Goal: Information Seeking & Learning: Learn about a topic

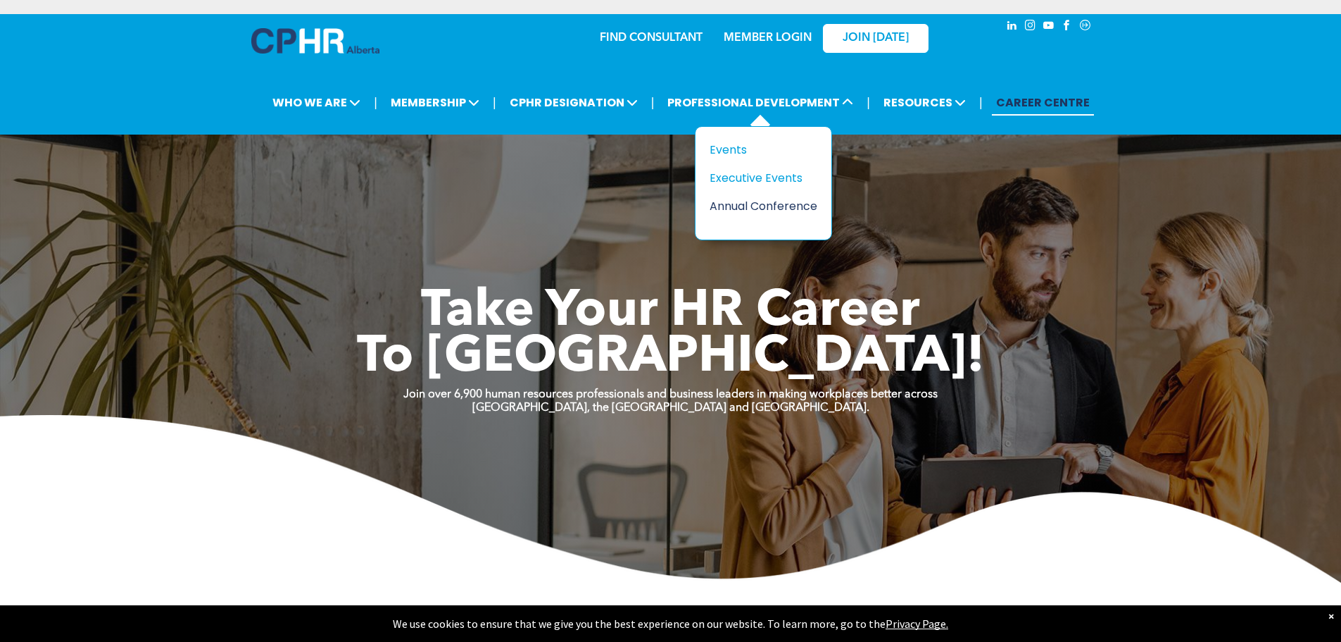
click at [744, 209] on div "Annual Conference" at bounding box center [758, 206] width 97 height 18
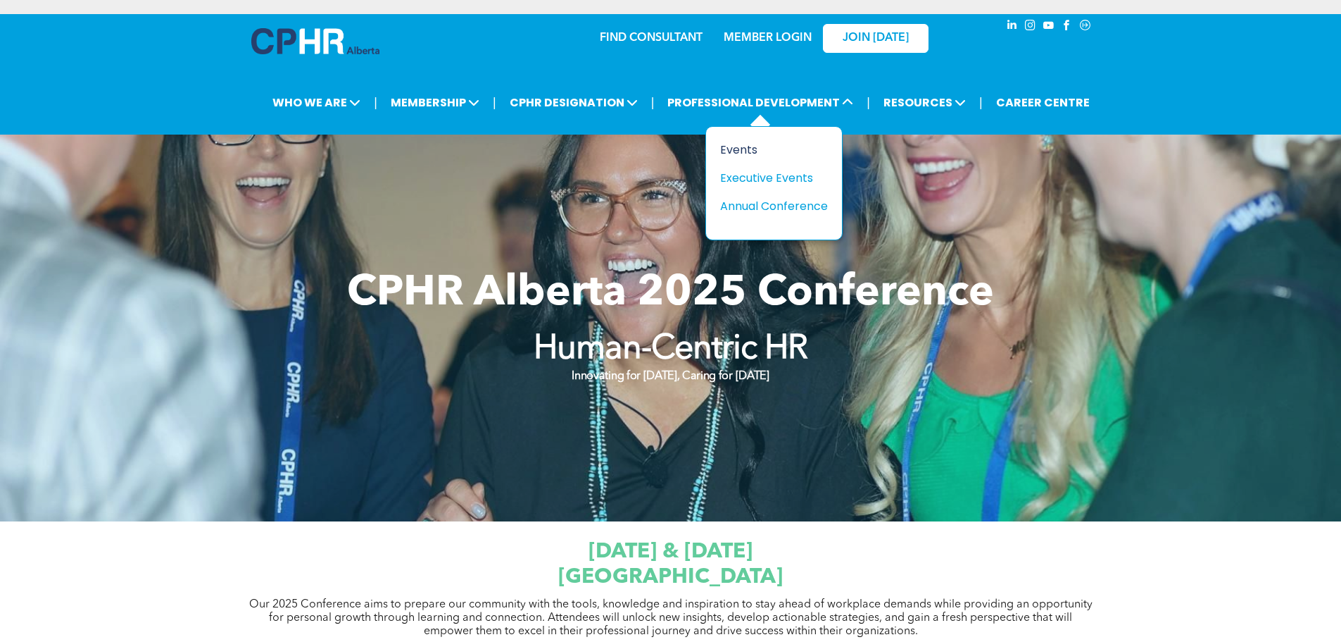
click at [747, 143] on div "Events" at bounding box center [768, 150] width 97 height 18
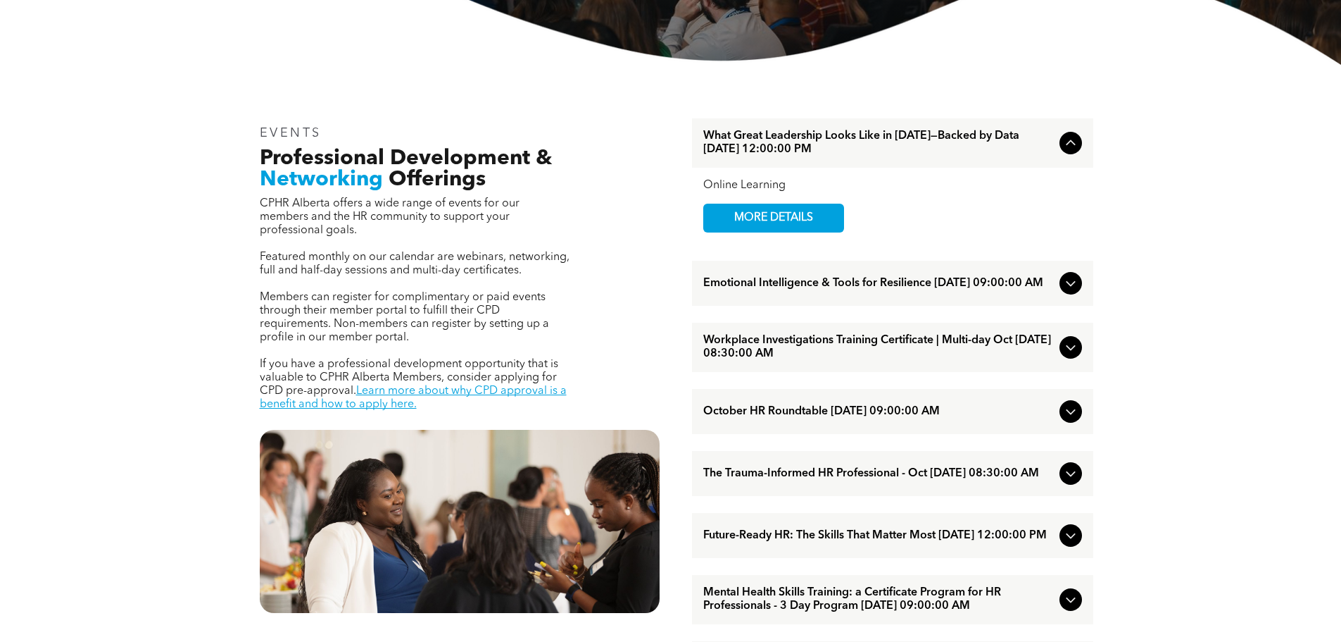
scroll to position [423, 0]
click at [1069, 544] on icon at bounding box center [1071, 535] width 17 height 17
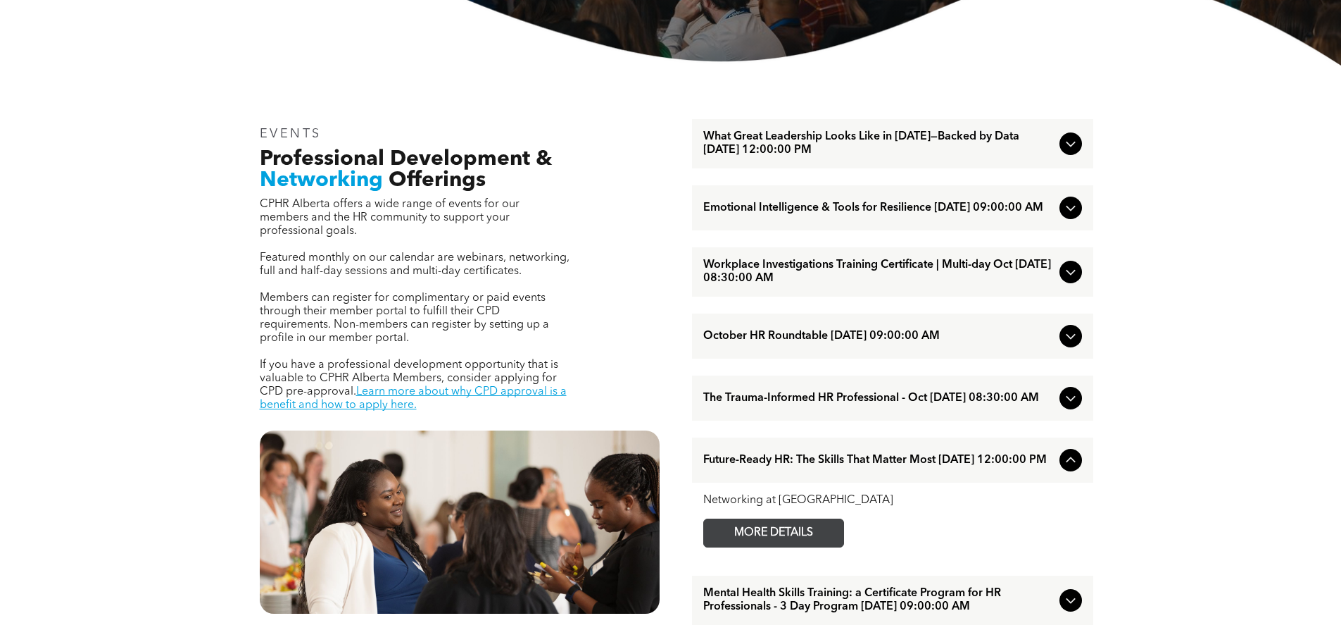
click at [788, 544] on span "MORE DETAILS" at bounding box center [773, 532] width 111 height 27
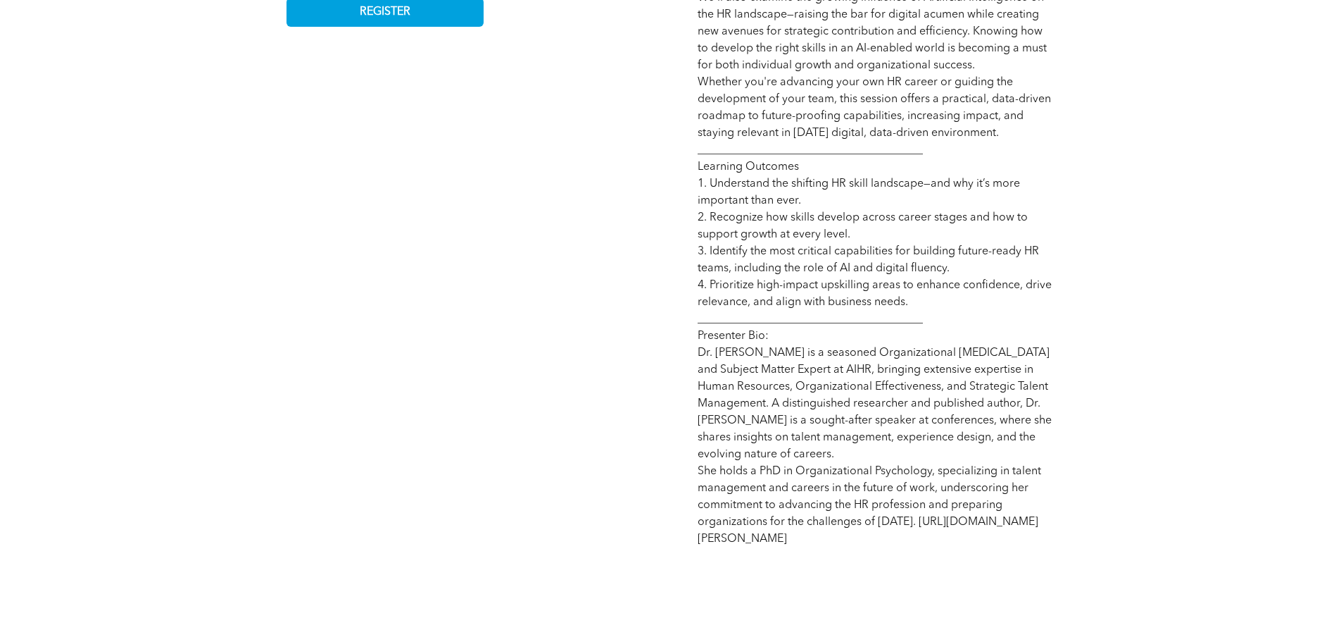
scroll to position [986, 0]
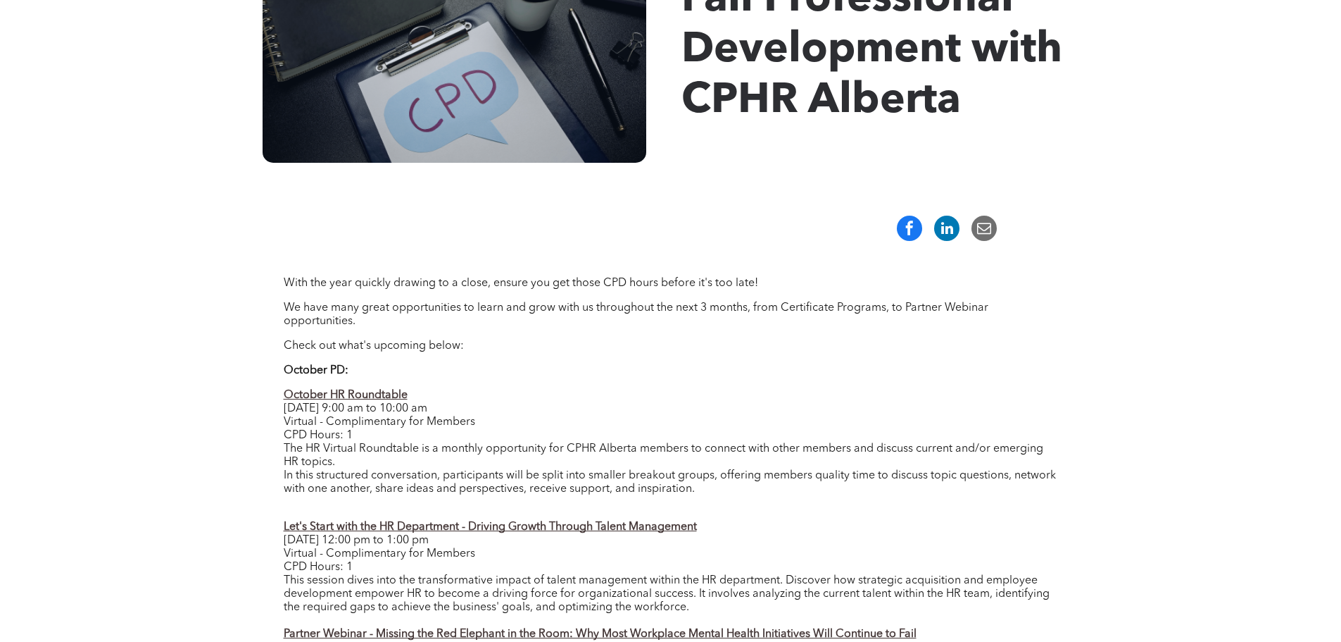
scroll to position [211, 0]
